Goal: Navigation & Orientation: Find specific page/section

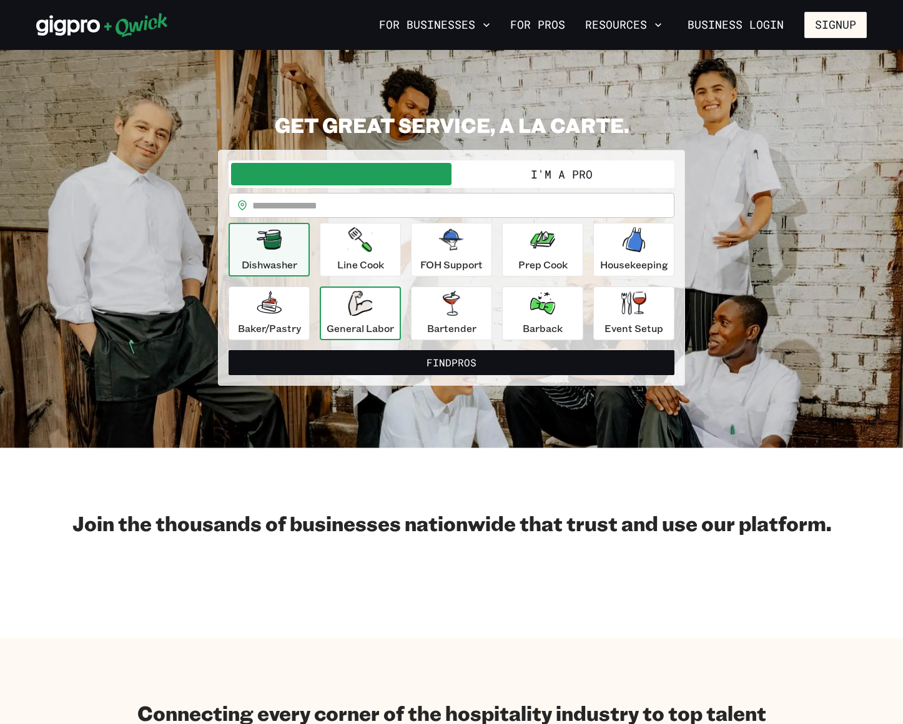
click at [358, 315] on icon "button" at bounding box center [360, 303] width 24 height 25
click at [500, 185] on button "I'm a Pro" at bounding box center [561, 174] width 220 height 22
click at [500, 177] on button "I'm a Pro" at bounding box center [561, 174] width 220 height 22
click at [517, 23] on link "For Pros" at bounding box center [537, 24] width 65 height 21
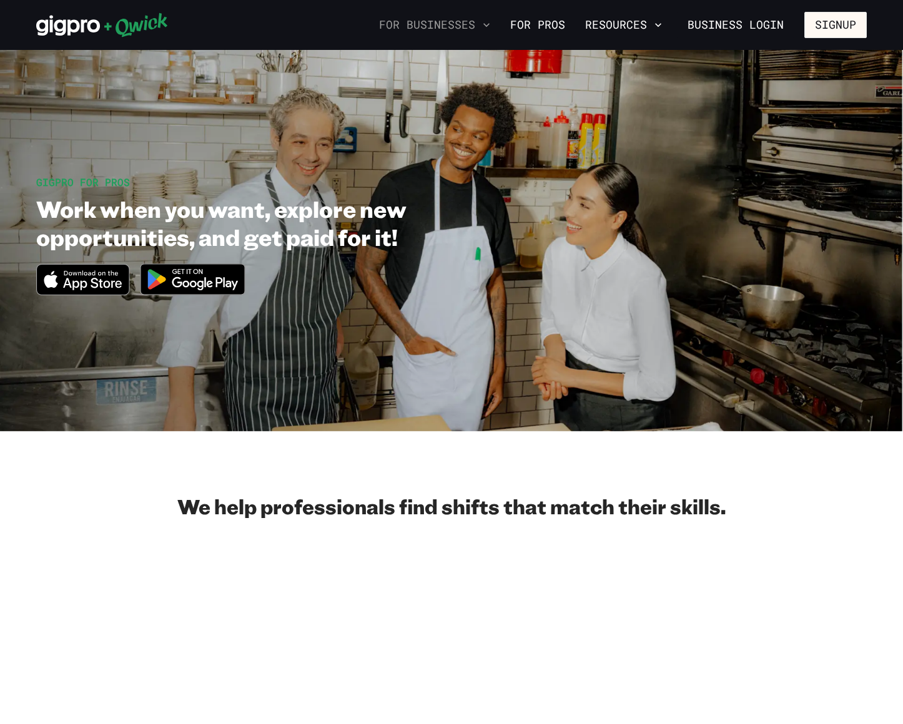
click at [459, 23] on button "For Businesses" at bounding box center [434, 24] width 121 height 21
click at [539, 24] on link "For Pros" at bounding box center [537, 24] width 65 height 21
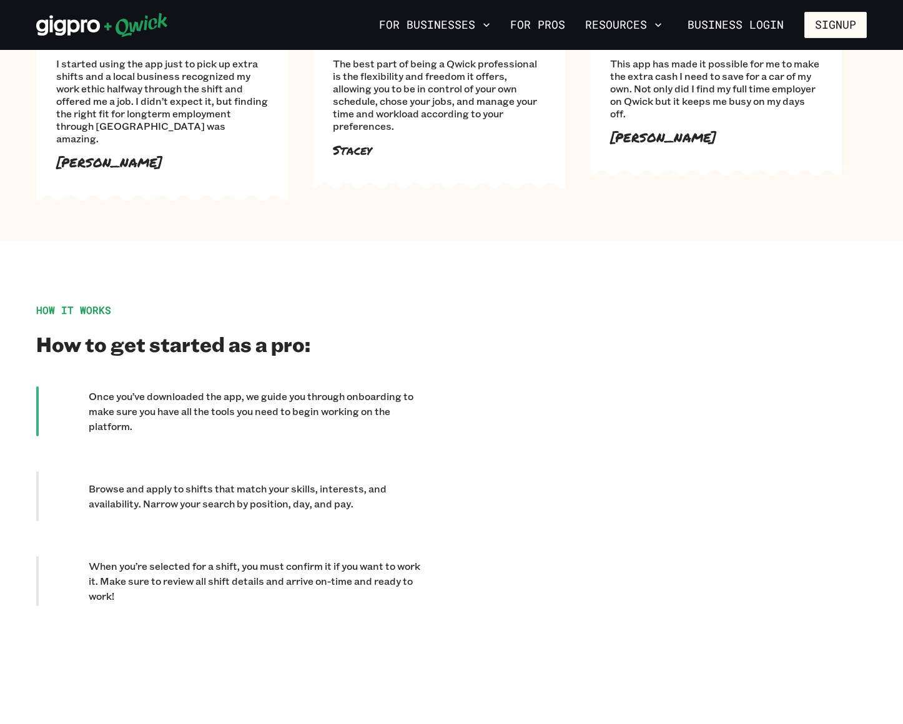
scroll to position [869, 0]
